Goal: Information Seeking & Learning: Learn about a topic

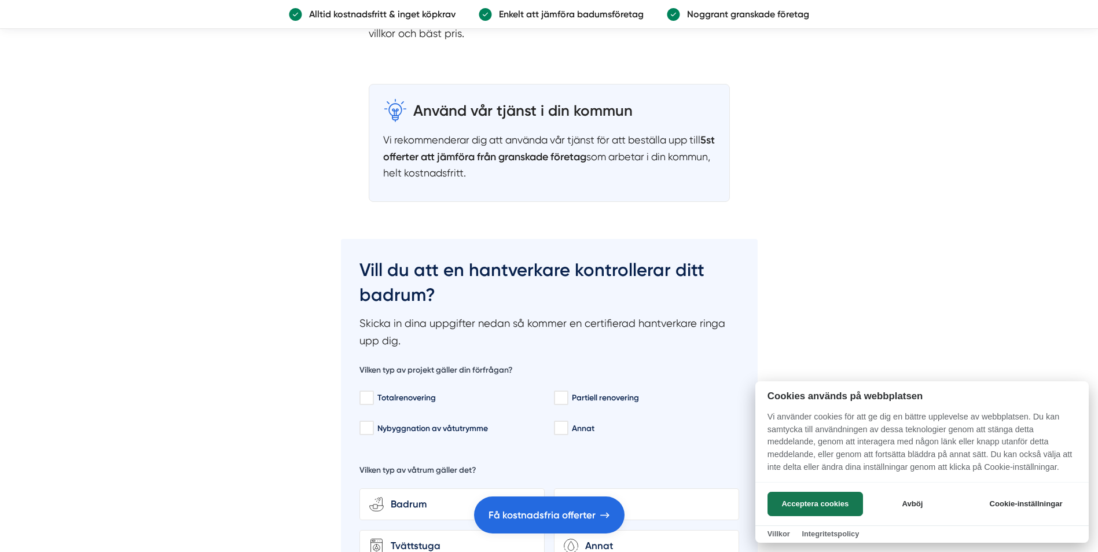
scroll to position [2835, 0]
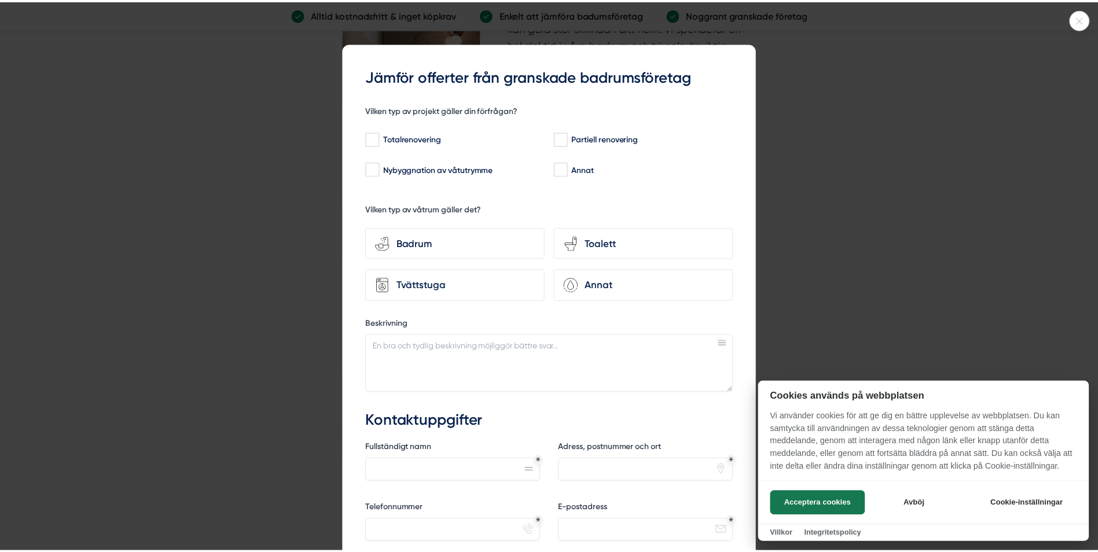
scroll to position [2951, 0]
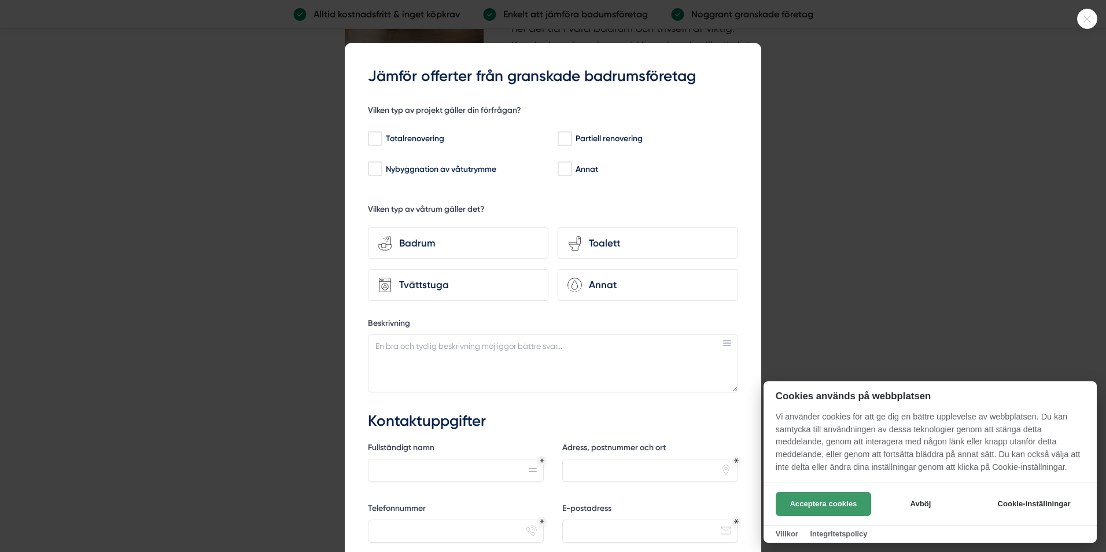
click at [838, 508] on button "Acceptera cookies" at bounding box center [823, 504] width 95 height 24
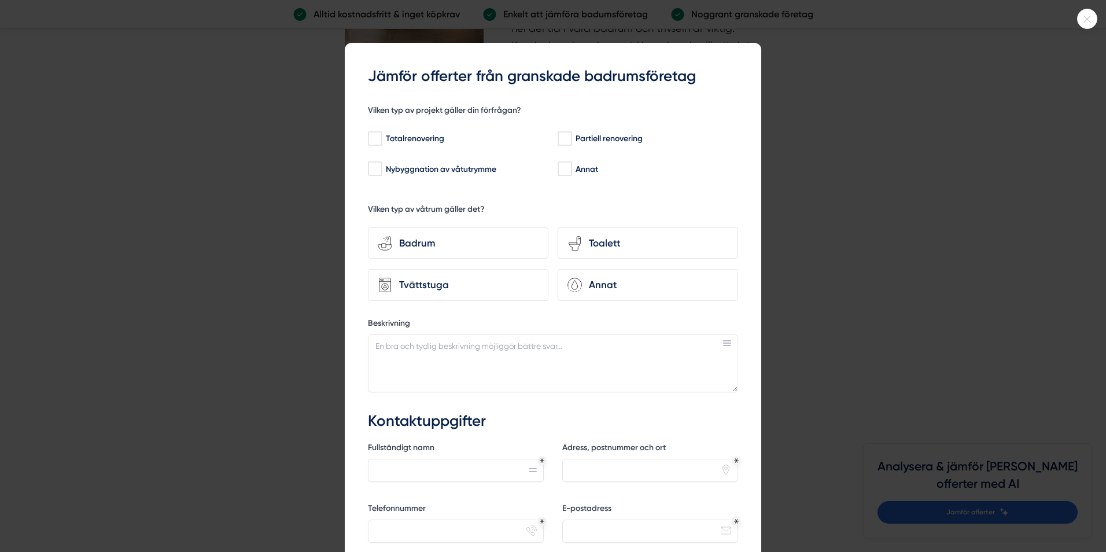
click at [810, 143] on div at bounding box center [553, 276] width 1106 height 552
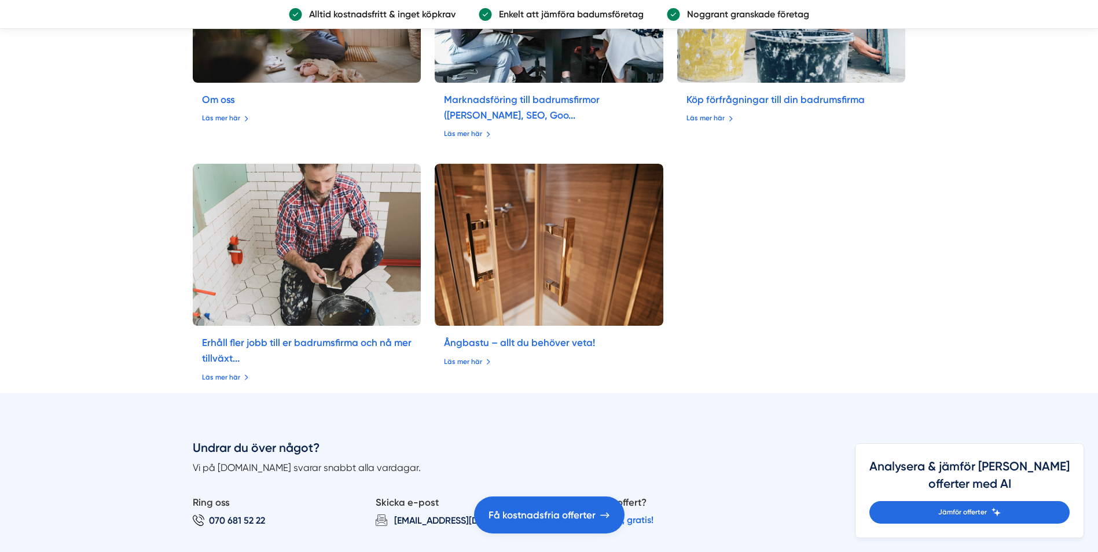
scroll to position [4340, 0]
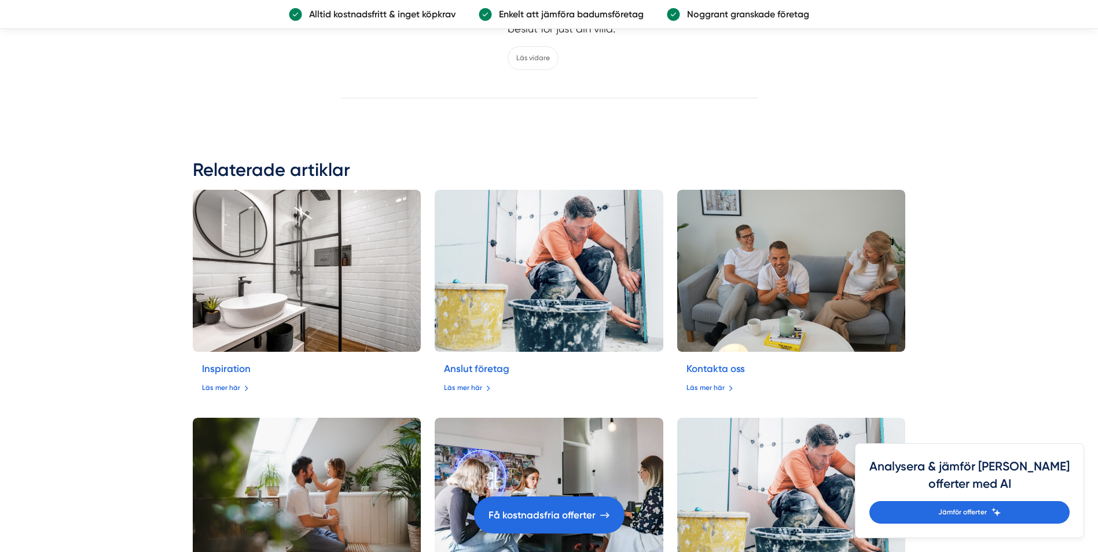
drag, startPoint x: 1099, startPoint y: 415, endPoint x: 843, endPoint y: 380, distance: 258.8
drag, startPoint x: 843, startPoint y: 380, endPoint x: 1042, endPoint y: 345, distance: 202.1
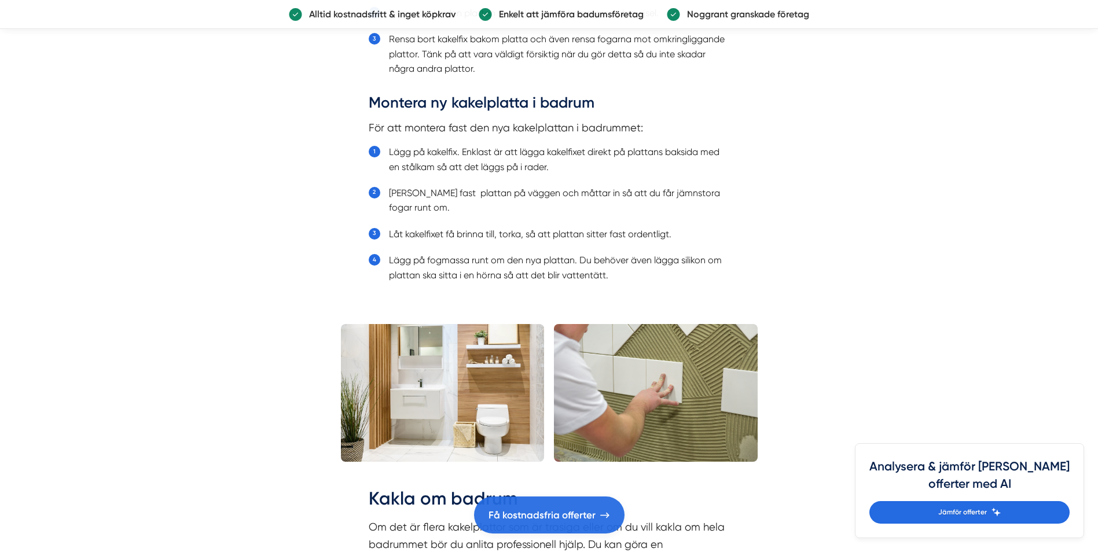
scroll to position [1476, 0]
